Goal: Information Seeking & Learning: Learn about a topic

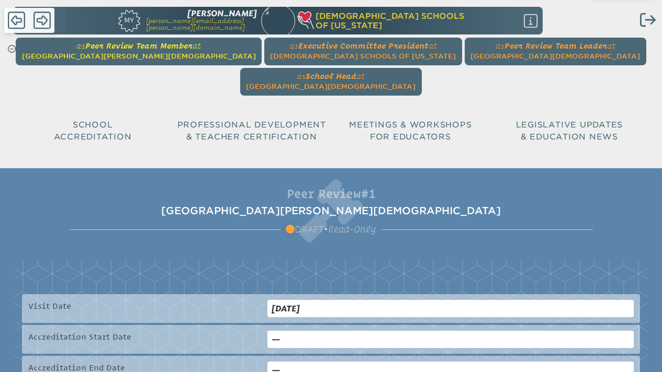
click at [117, 52] on span "Seven Rivers Christian School" at bounding box center [139, 56] width 234 height 8
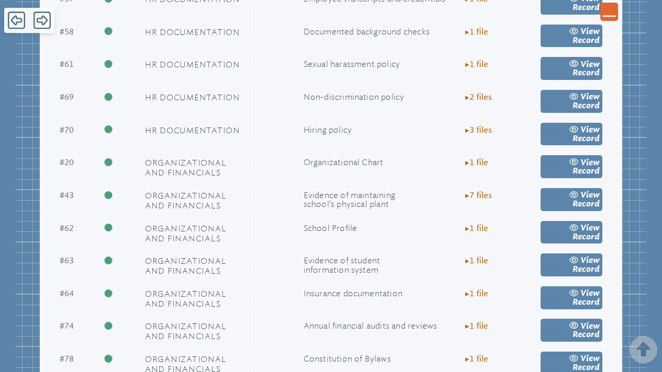
scroll to position [1127, 0]
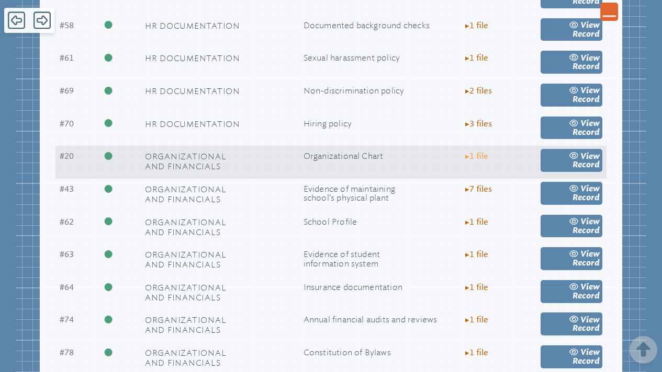
click at [480, 152] on span "▸ 1 file" at bounding box center [476, 156] width 23 height 9
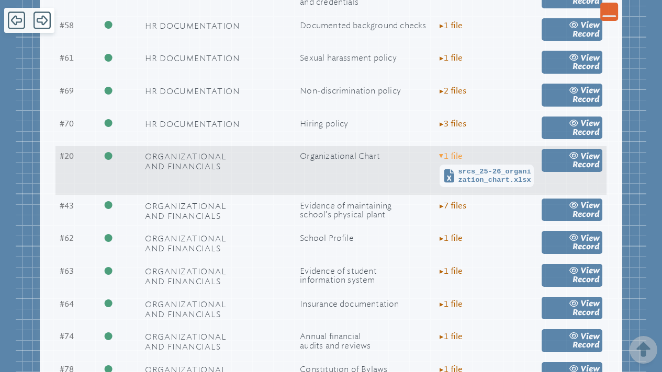
click at [443, 152] on span "▸ 1 file" at bounding box center [450, 156] width 23 height 9
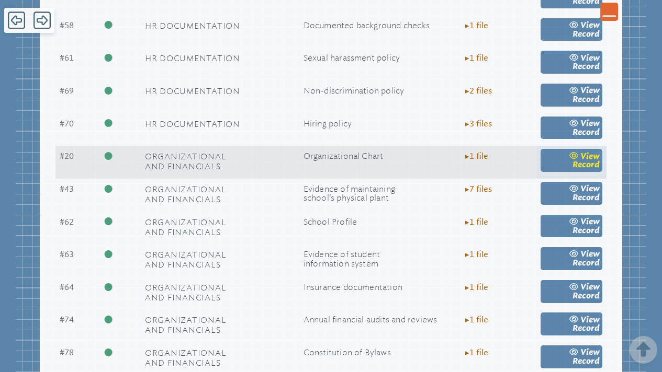
click at [591, 151] on span "view" at bounding box center [589, 156] width 19 height 10
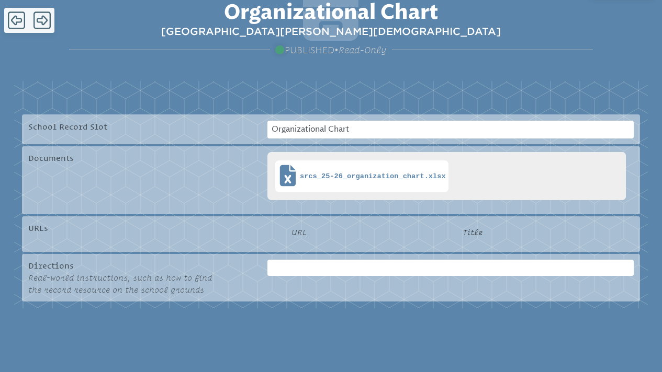
scroll to position [198, 0]
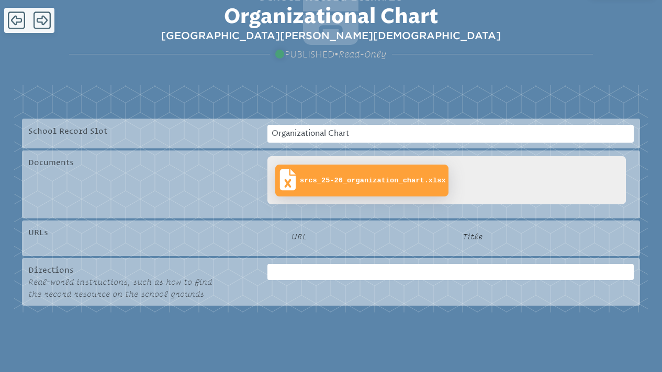
click at [390, 177] on span "srcs_25-26_organization_chart.xlsx" at bounding box center [373, 181] width 146 height 8
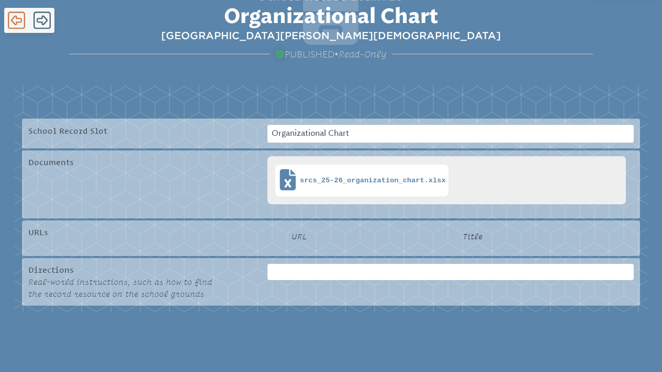
click at [16, 20] on icon at bounding box center [16, 20] width 17 height 20
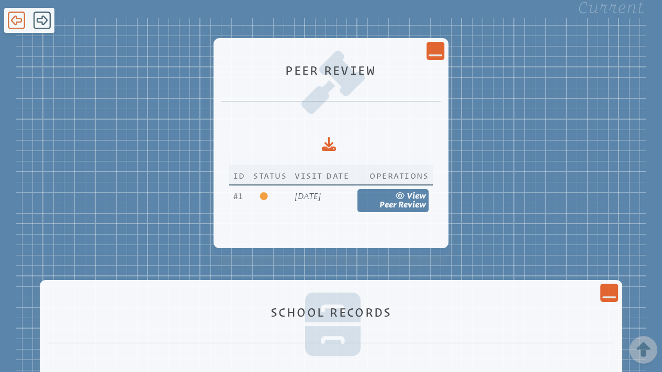
scroll to position [1127, 0]
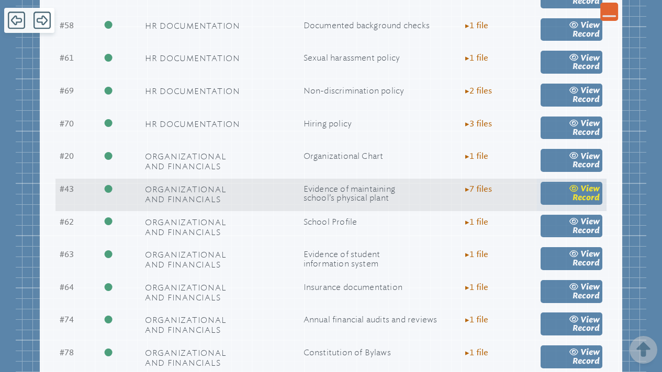
click at [592, 184] on span "view" at bounding box center [589, 189] width 19 height 10
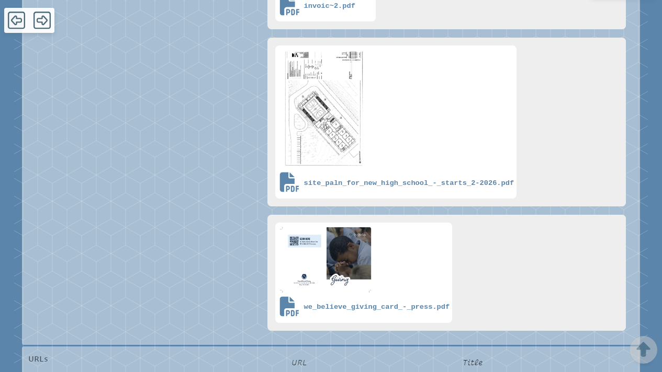
scroll to position [1164, 0]
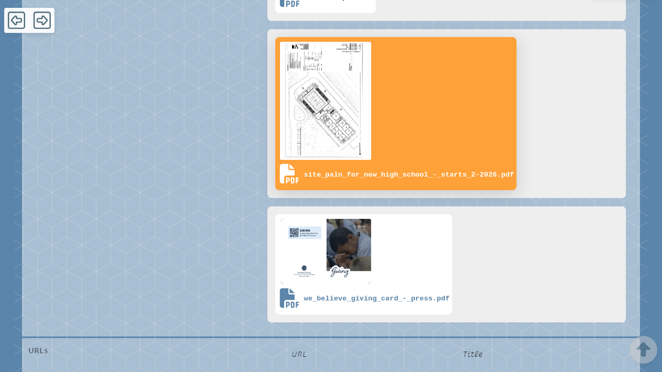
click at [391, 123] on link "site_paln_for_new_high_school_-_starts_2-2026.pdf" at bounding box center [395, 113] width 241 height 153
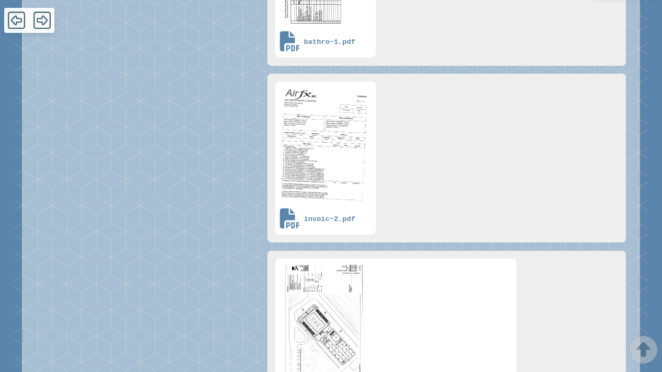
scroll to position [886, 0]
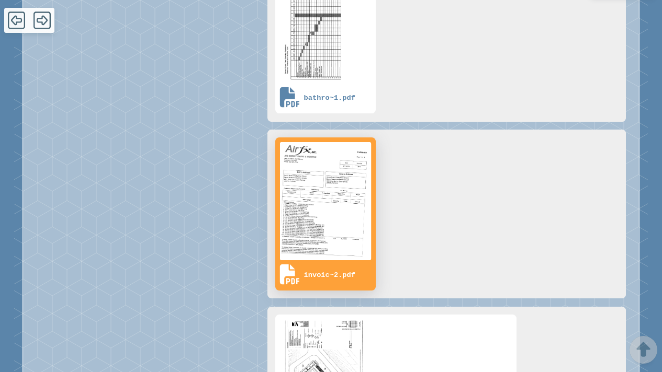
click at [327, 186] on img at bounding box center [325, 201] width 95 height 122
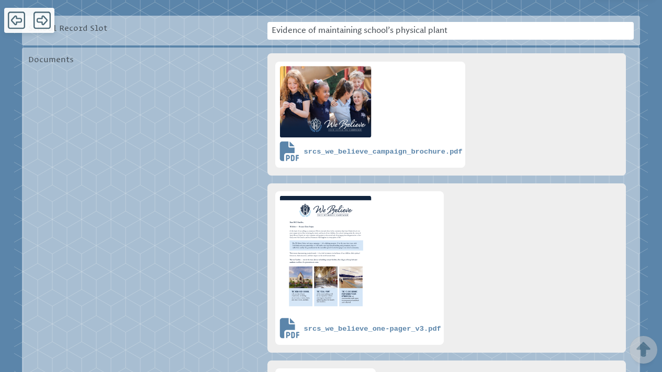
scroll to position [299, 0]
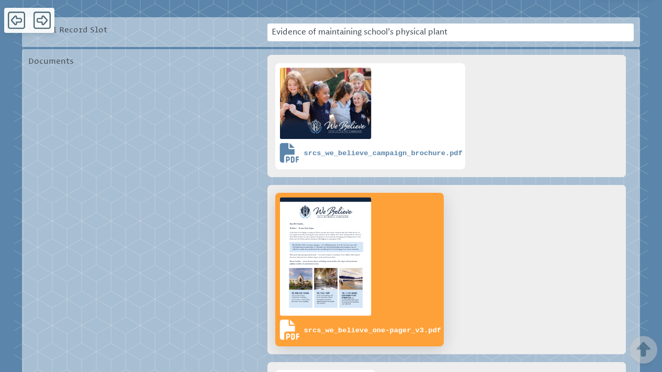
click at [349, 212] on img at bounding box center [325, 257] width 95 height 122
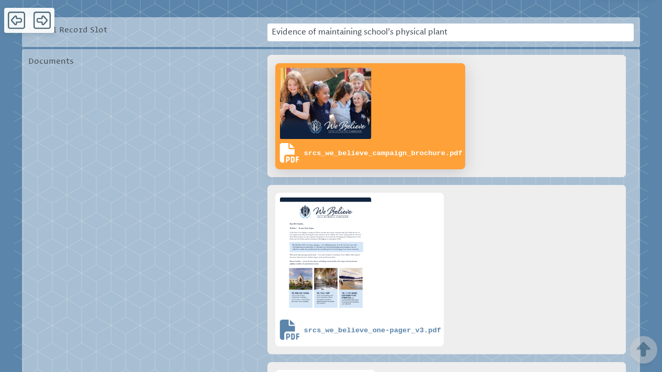
click at [434, 110] on link "srcs_we_believe_campaign_brochure.pdf" at bounding box center [370, 116] width 190 height 106
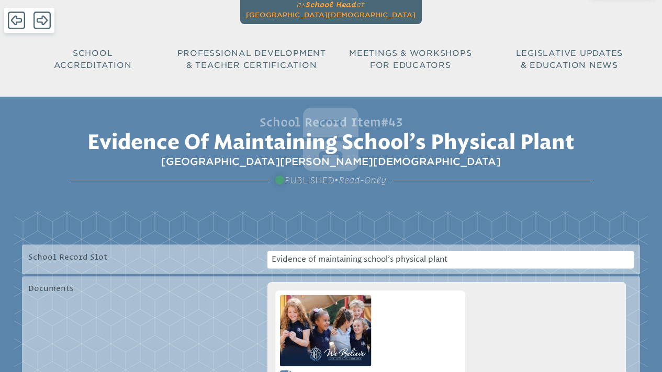
scroll to position [0, 0]
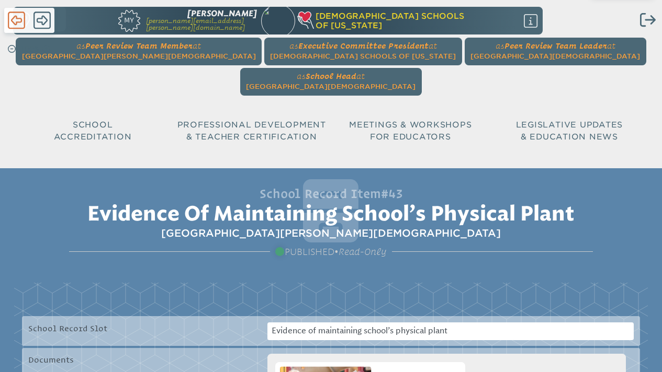
click at [16, 19] on icon at bounding box center [16, 20] width 17 height 20
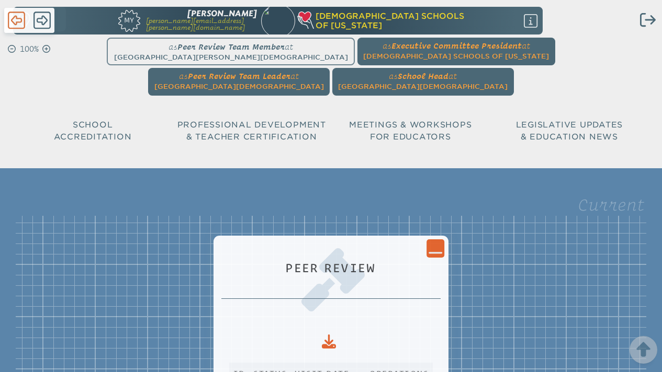
scroll to position [1127, 0]
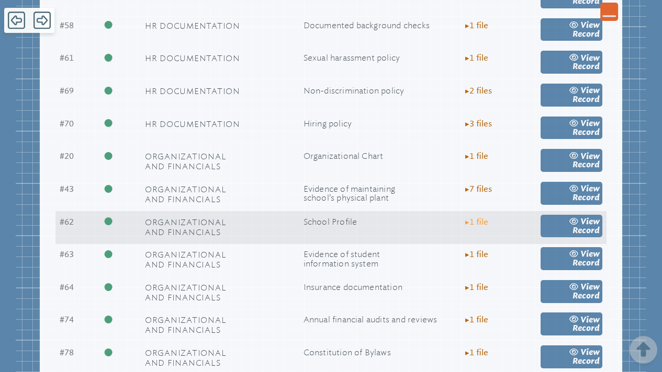
click at [476, 218] on span "▸ 1 file" at bounding box center [476, 222] width 23 height 9
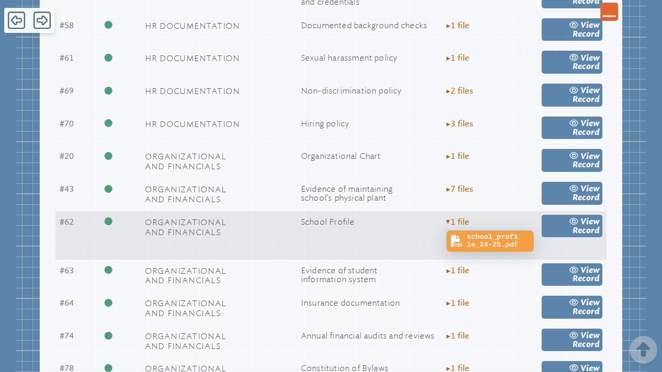
click at [479, 233] on span "school_profile_24-25.pdf" at bounding box center [498, 241] width 64 height 16
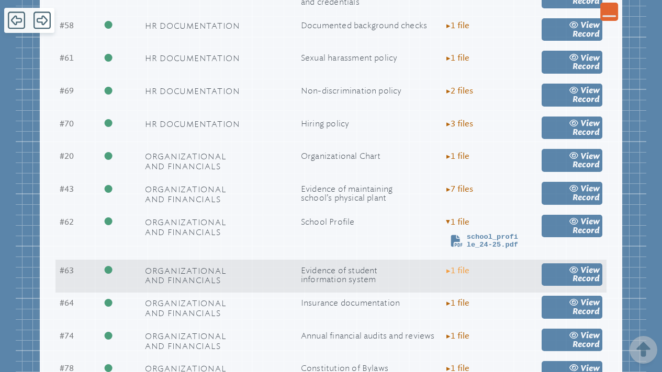
click at [454, 266] on span "▸ 1 file" at bounding box center [457, 270] width 23 height 9
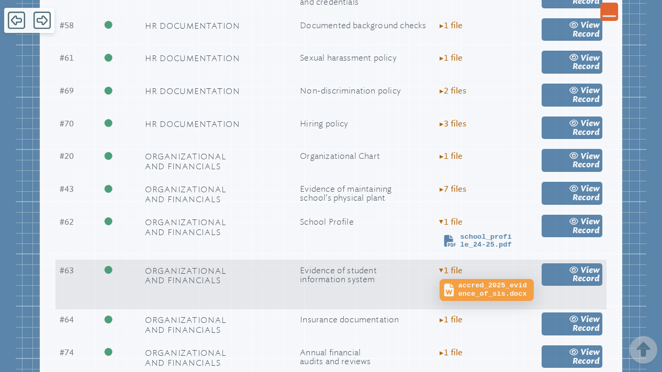
click at [464, 282] on span "accred_2025_evidence_of_sis.docx" at bounding box center [494, 290] width 73 height 16
click at [469, 282] on span "accred_2025_evidence_of_sis.docx" at bounding box center [494, 290] width 73 height 16
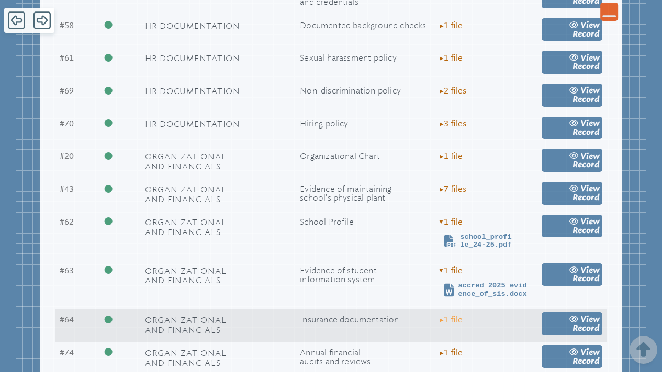
click at [442, 315] on span "▸ 1 file" at bounding box center [450, 319] width 23 height 9
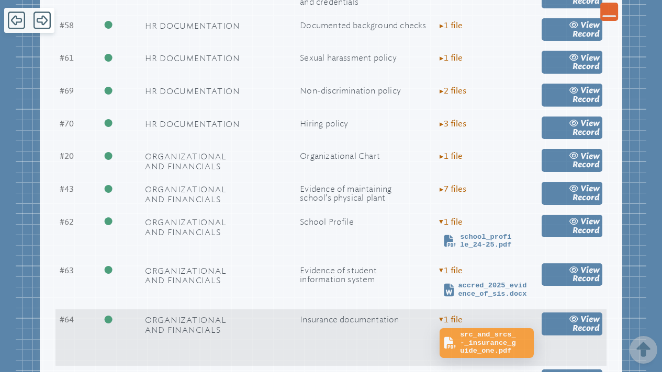
click at [465, 331] on span "src_and_srcs_-_insurance_guide_one.pdf" at bounding box center [495, 343] width 71 height 25
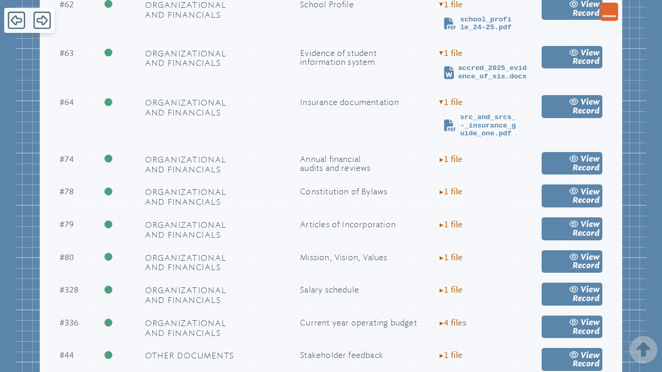
scroll to position [1374, 0]
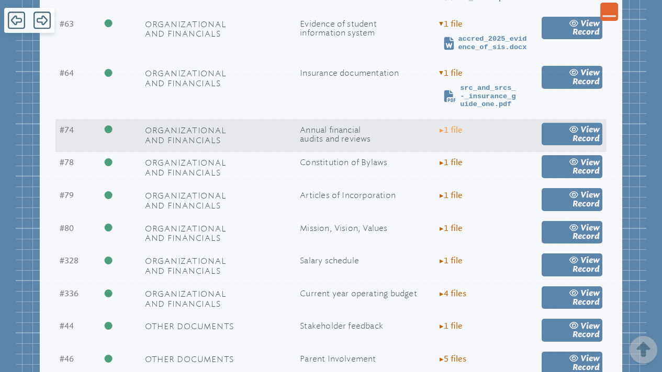
click at [449, 126] on span "▸ 1 file" at bounding box center [450, 130] width 23 height 9
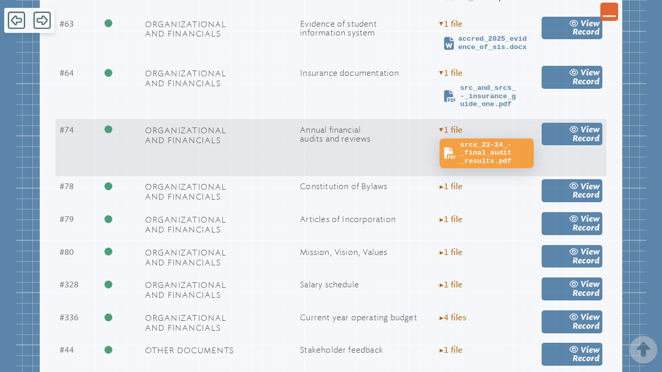
click at [484, 141] on span "srcs_23-24_-_final_audit_results.pdf" at bounding box center [495, 153] width 71 height 25
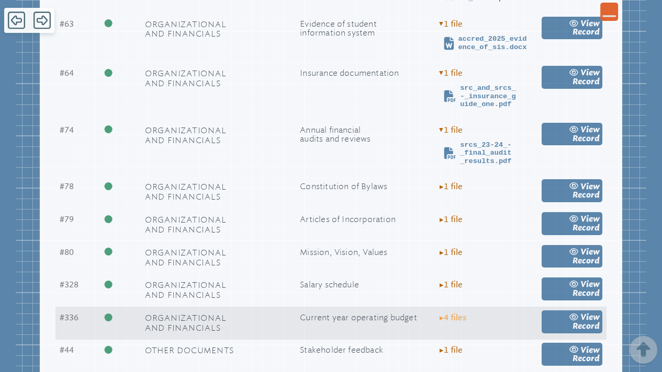
click at [453, 313] on span "▸ 4 file s" at bounding box center [452, 317] width 27 height 9
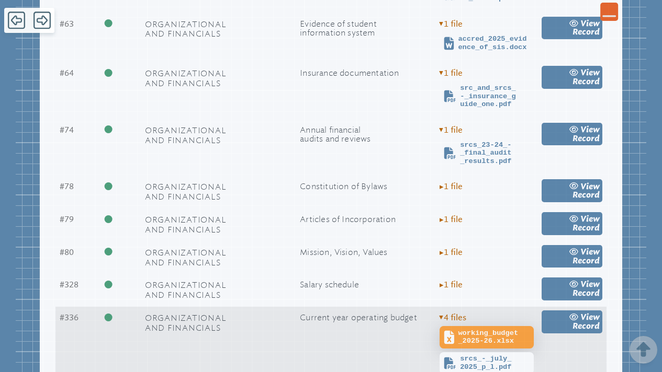
click at [468, 329] on span "working_budget_2025-26.xlsx" at bounding box center [494, 337] width 73 height 16
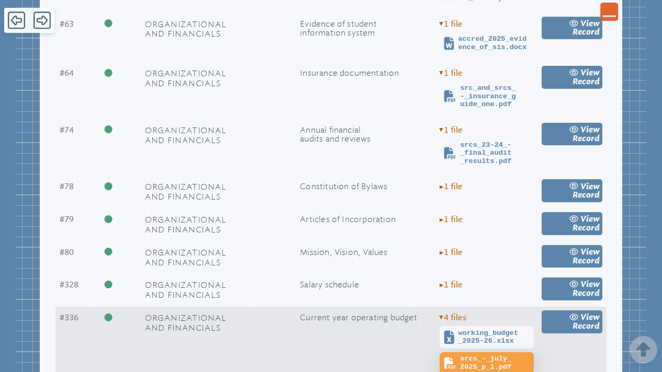
click at [491, 355] on span "srcs_-_july_2025_p_l.pdf" at bounding box center [495, 363] width 71 height 16
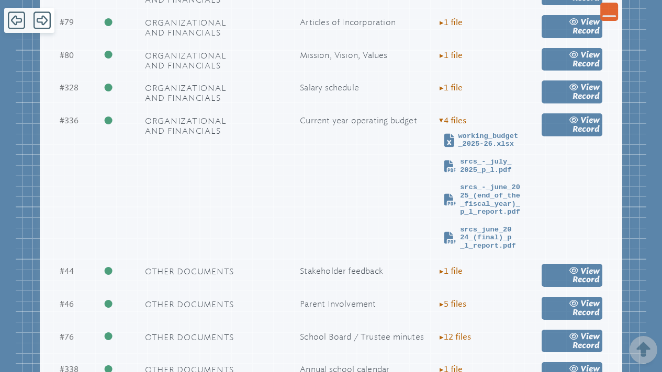
scroll to position [1584, 0]
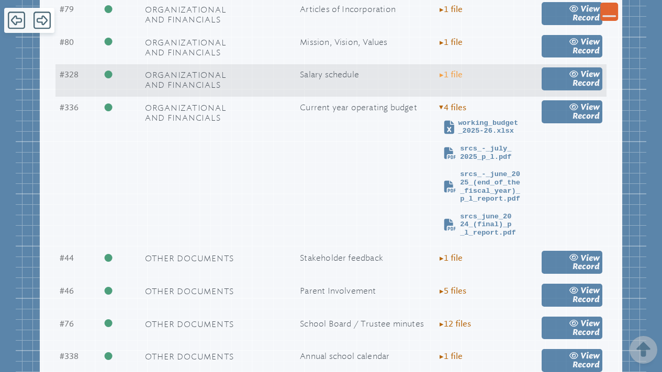
click at [450, 70] on span "▸ 1 file" at bounding box center [450, 74] width 23 height 9
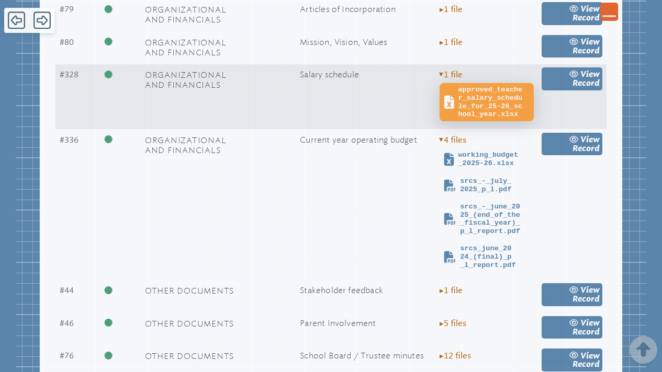
click at [473, 91] on span "approved_teacher_salary_schedule_for_25-26_school_year.xlsx" at bounding box center [494, 102] width 73 height 33
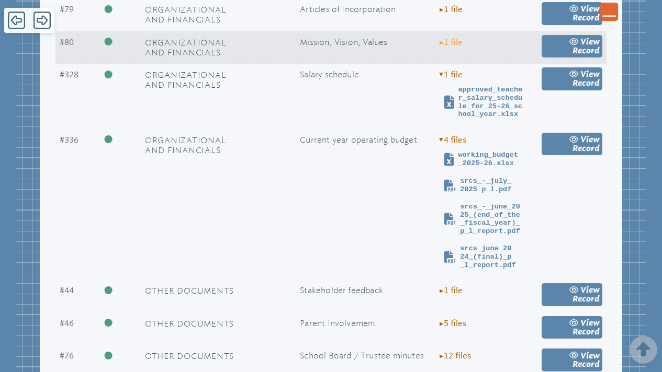
click at [444, 38] on span "▸ 1 file" at bounding box center [450, 42] width 23 height 9
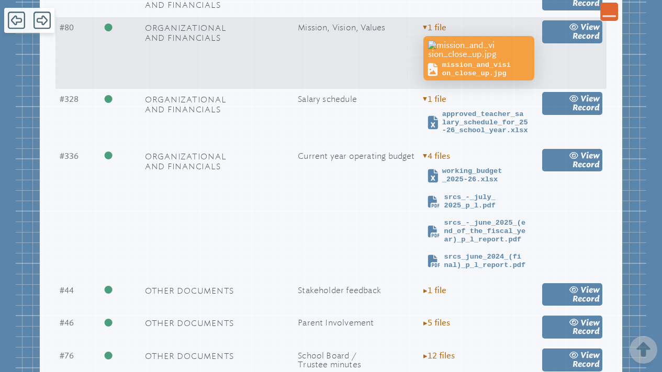
click at [468, 64] on span "mission_and_vision_close_up.jpg" at bounding box center [486, 69] width 89 height 16
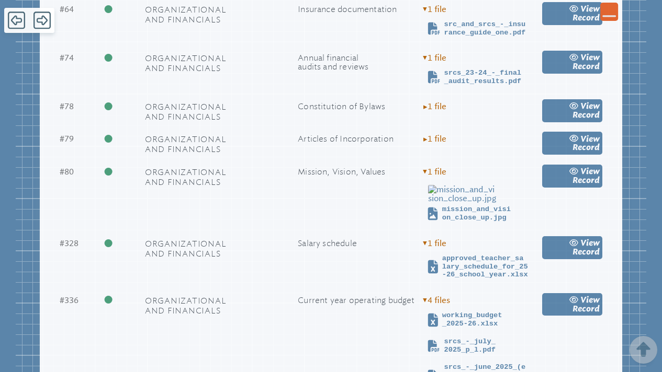
scroll to position [1433, 0]
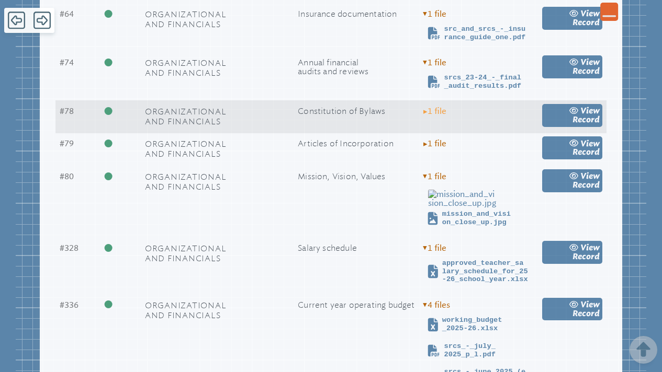
click at [428, 108] on span "▸ 1 file" at bounding box center [434, 111] width 23 height 9
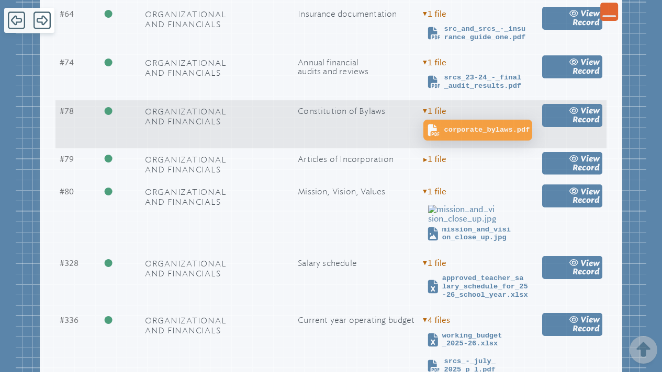
click at [454, 128] on span "corporate_bylaws.pdf" at bounding box center [487, 130] width 86 height 8
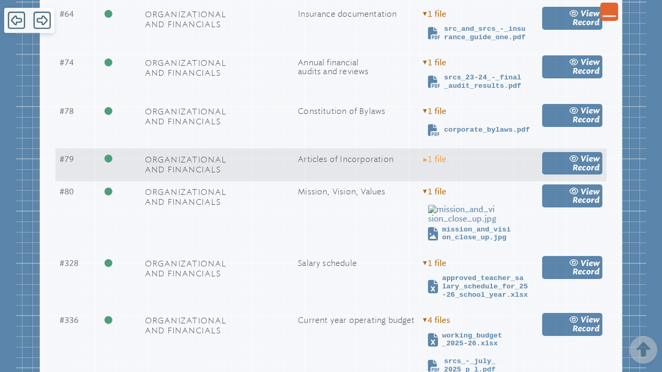
click at [432, 157] on span "▸ 1 file" at bounding box center [434, 159] width 23 height 9
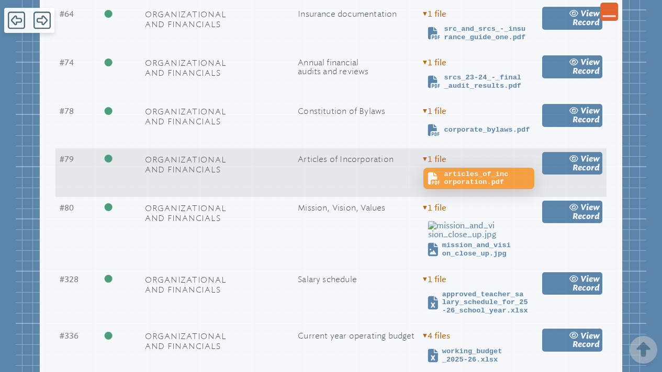
click at [454, 179] on span "articles_of_incorporation.pdf" at bounding box center [488, 178] width 88 height 16
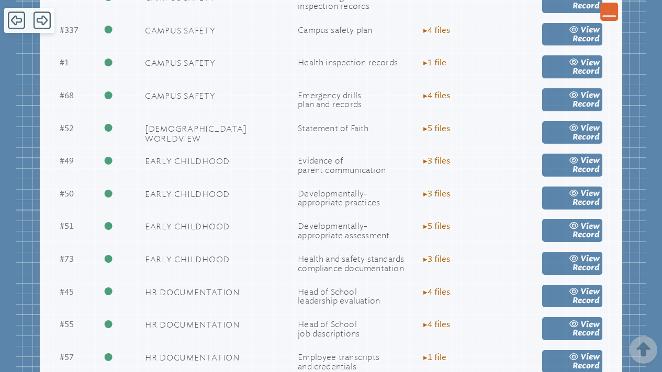
scroll to position [759, 0]
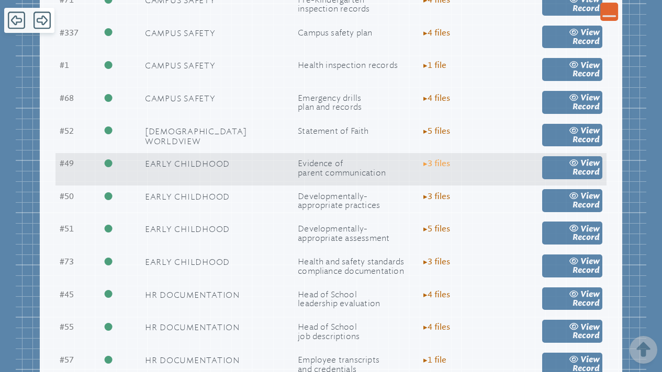
click at [434, 159] on span "▸ 3 file s" at bounding box center [436, 163] width 27 height 9
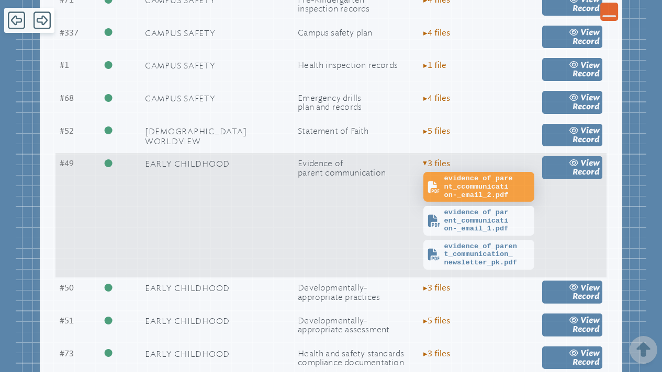
click at [468, 179] on span "evidence_of_parent_ccommunication-_email_2.pdf" at bounding box center [488, 187] width 88 height 25
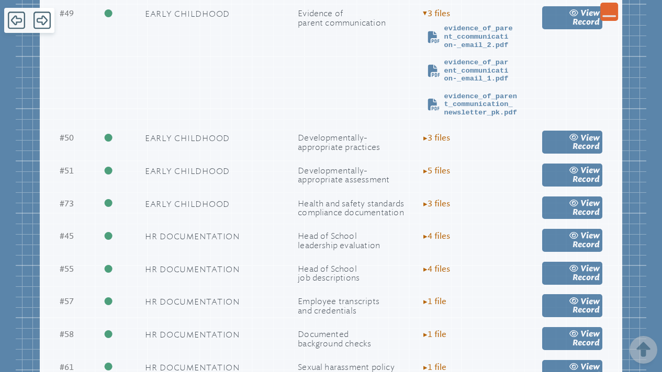
scroll to position [912, 0]
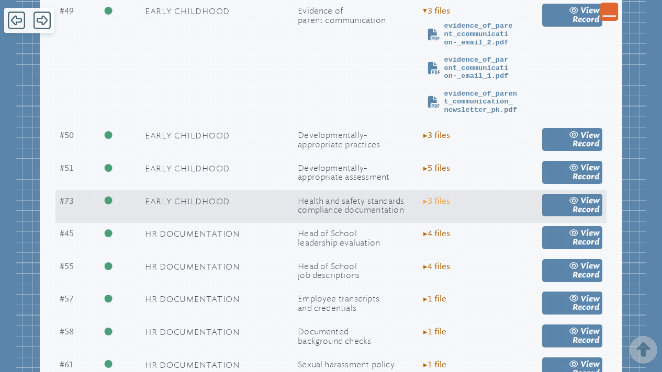
click at [431, 197] on span "▸ 3 file s" at bounding box center [436, 201] width 27 height 9
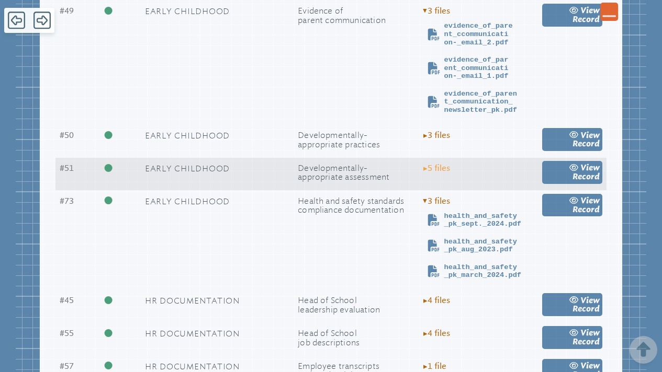
click at [431, 164] on span "▸ 5 file s" at bounding box center [436, 168] width 27 height 9
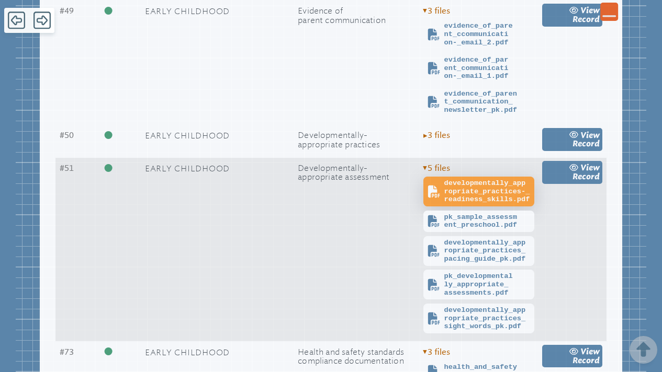
click at [451, 185] on span "developmentally_appropriate_practices-_readiness_skills.pdf" at bounding box center [488, 191] width 88 height 25
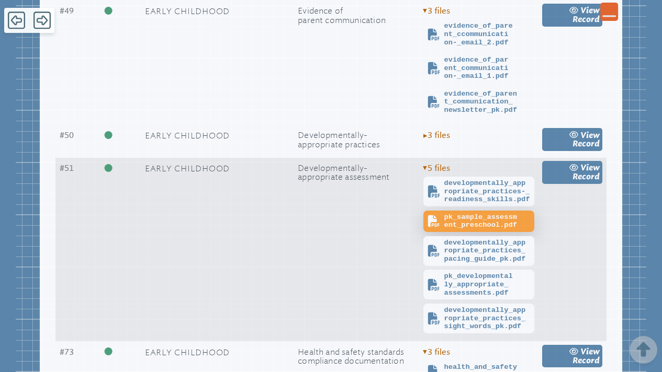
click at [474, 213] on span "pk_sample_assessment_preschool.pdf" at bounding box center [488, 221] width 88 height 16
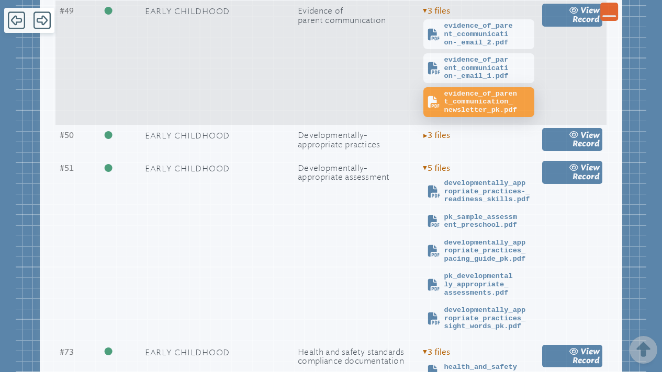
click at [470, 95] on span "evidence_of_parent_communication_newsletter_pk.pdf" at bounding box center [488, 102] width 88 height 25
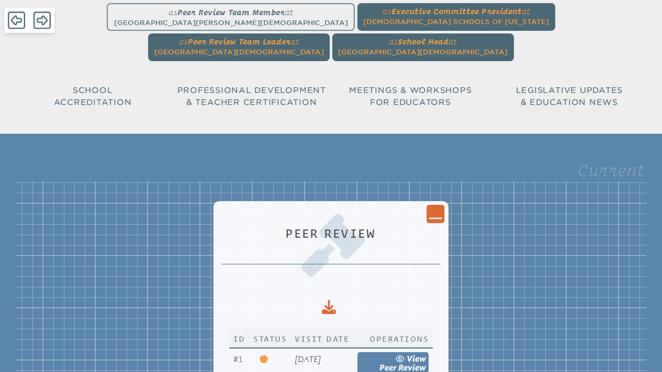
scroll to position [0, 0]
